Goal: Check status

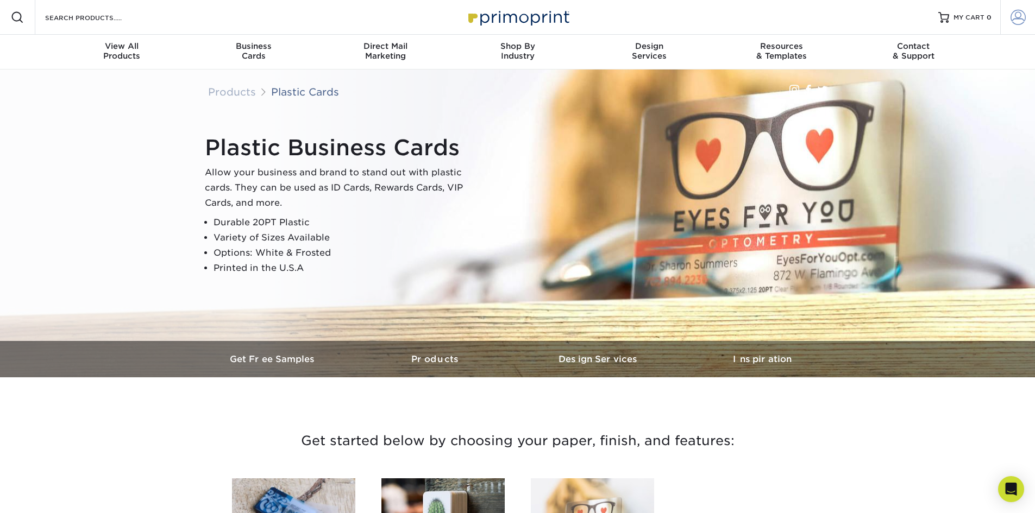
type input "[PERSON_NAME][EMAIL_ADDRESS][PERSON_NAME][DOMAIN_NAME]"
click at [1014, 17] on span at bounding box center [1017, 17] width 15 height 15
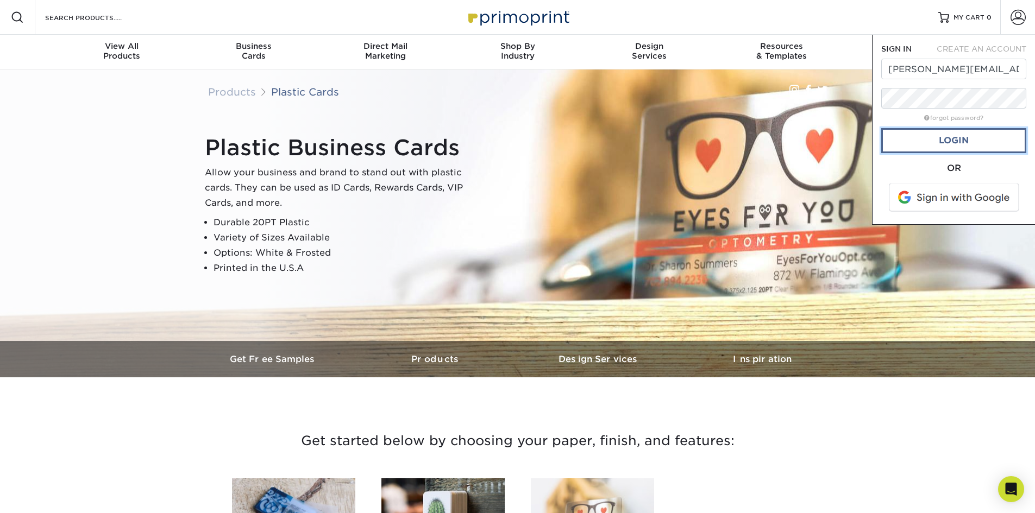
click at [964, 141] on link "Login" at bounding box center [953, 140] width 145 height 25
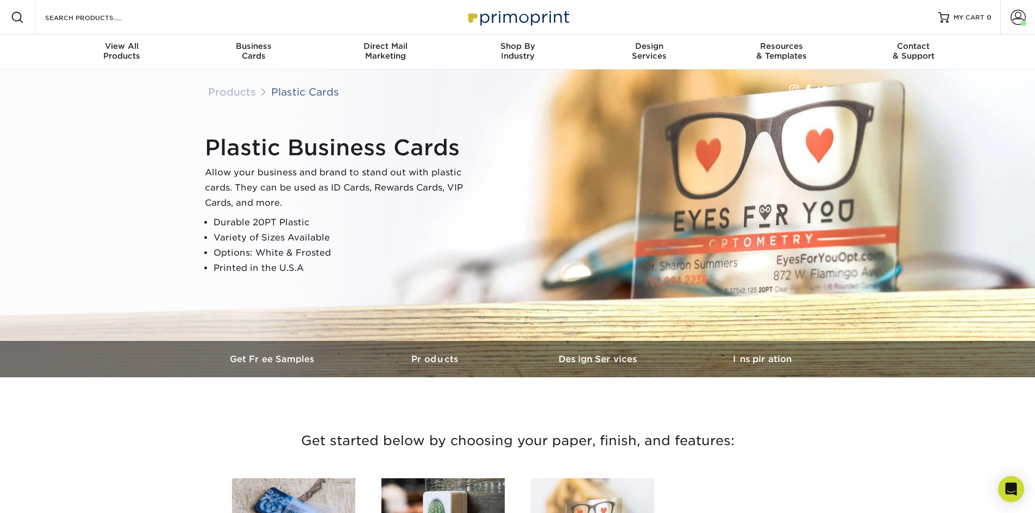
click at [945, 16] on div at bounding box center [943, 17] width 11 height 11
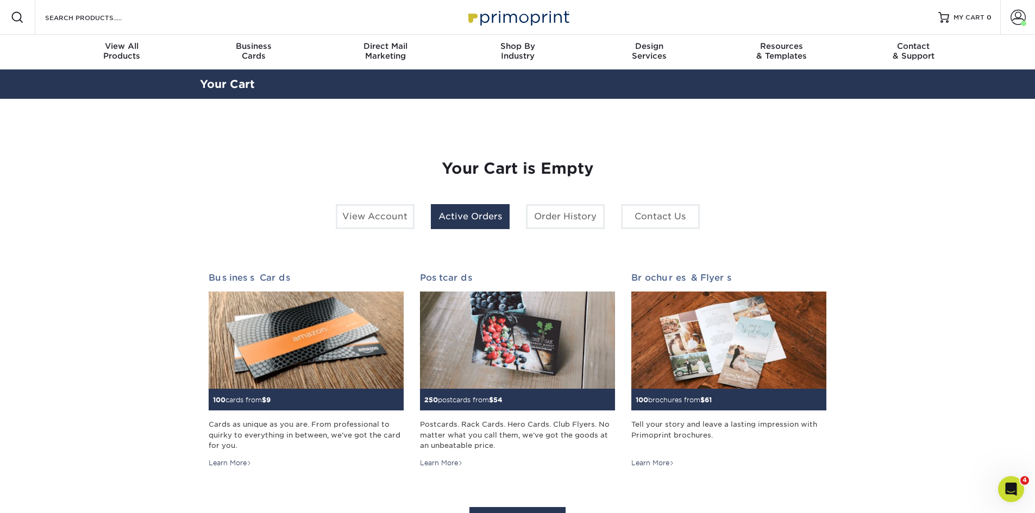
click at [464, 216] on link "Active Orders" at bounding box center [470, 216] width 79 height 25
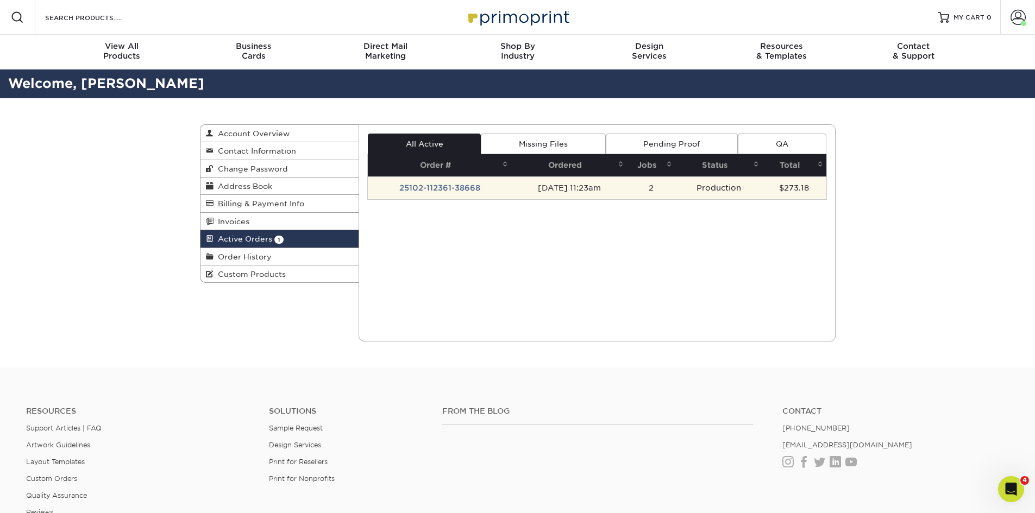
click at [464, 193] on td "25102-112361-38668" at bounding box center [439, 187] width 143 height 23
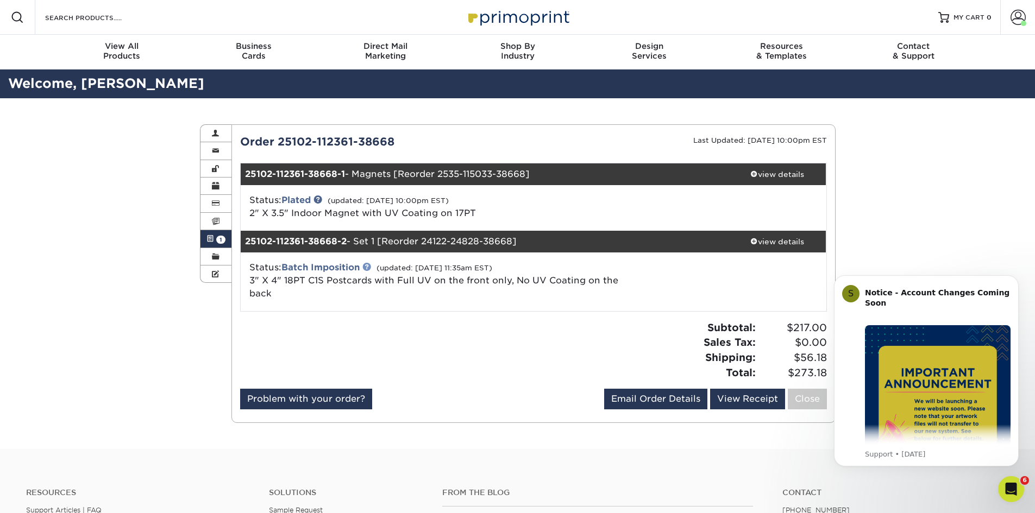
click at [370, 269] on link at bounding box center [366, 266] width 9 height 9
click at [1014, 280] on icon "Dismiss notification" at bounding box center [1015, 278] width 6 height 6
